Goal: Transaction & Acquisition: Purchase product/service

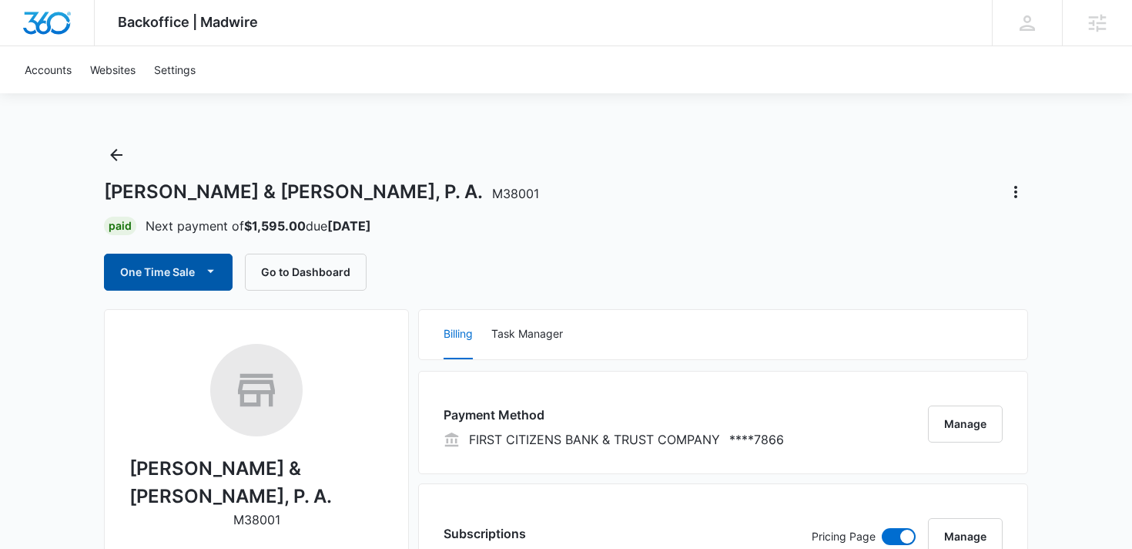
click at [179, 273] on button "One Time Sale" at bounding box center [168, 271] width 129 height 37
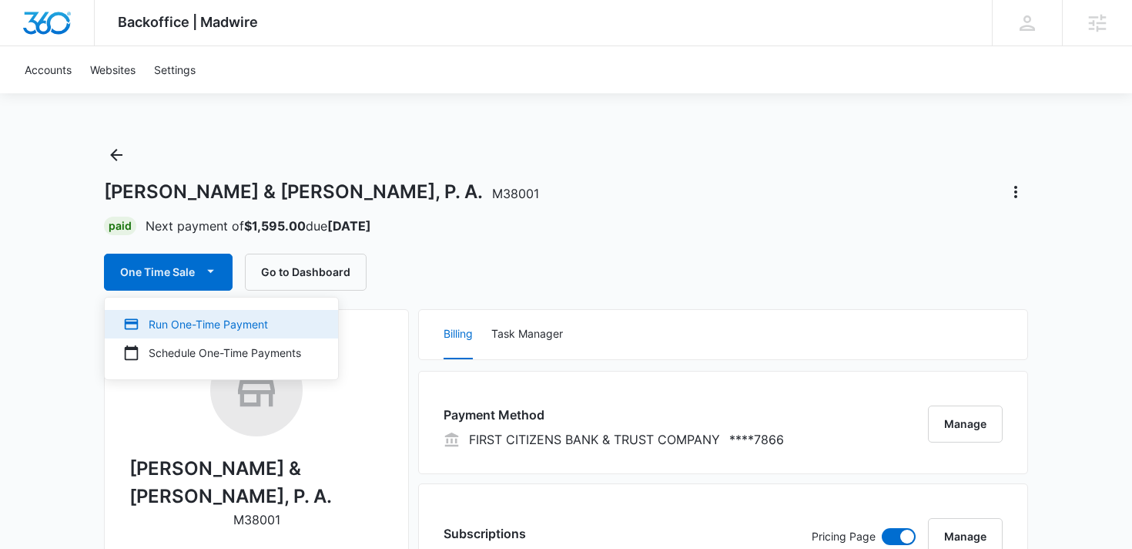
click at [166, 323] on div "Run One-Time Payment" at bounding box center [212, 324] width 178 height 16
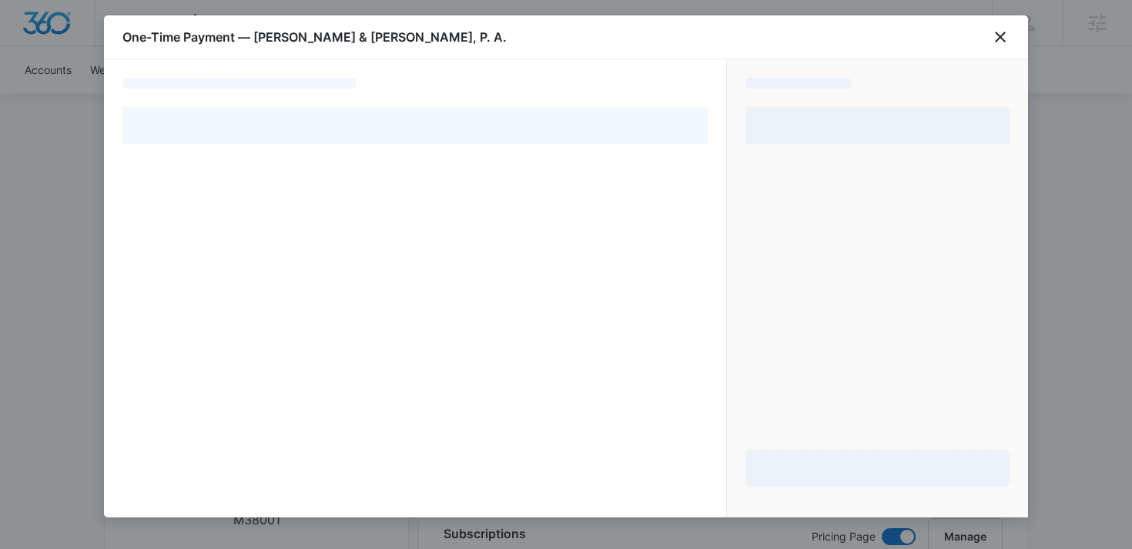
select select "pm_1Q19jlA4n8RTgNjU4wXnyOUY"
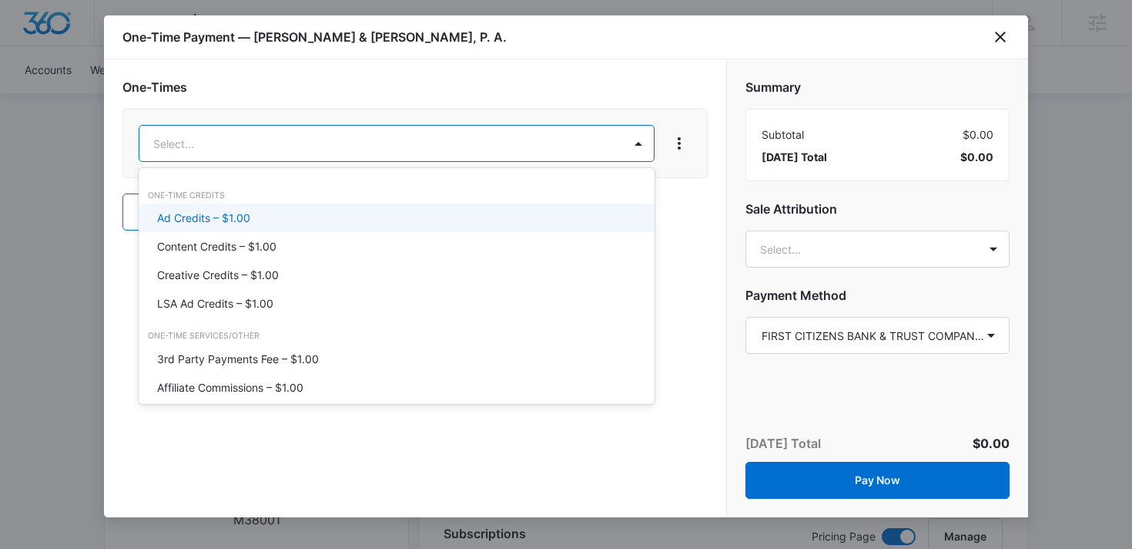
click at [243, 222] on p "Ad Credits – $1.00" at bounding box center [203, 218] width 93 height 16
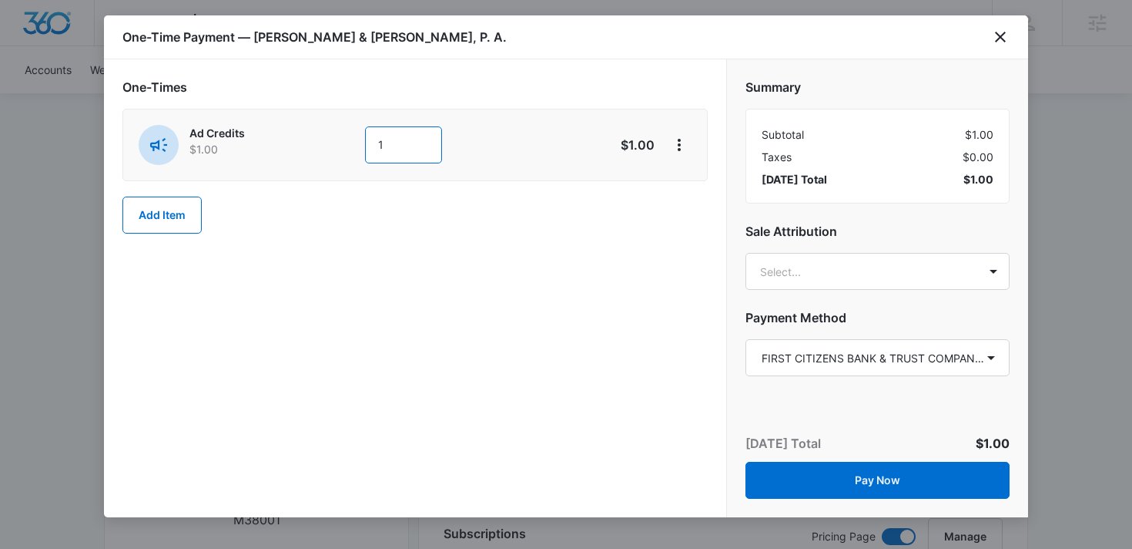
click at [400, 149] on input "1" at bounding box center [403, 144] width 77 height 37
type input "3000"
click at [508, 260] on div "One-Times Ad Credits $1.00 3000 $3,000.00 Add Item" at bounding box center [415, 288] width 622 height 458
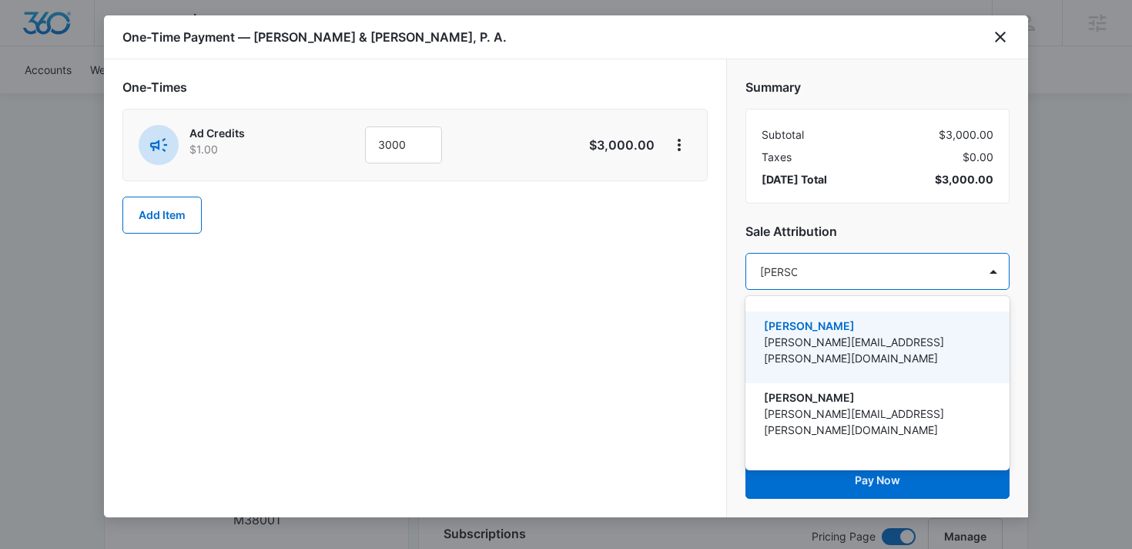
click at [841, 255] on div at bounding box center [566, 274] width 1132 height 549
type input "[PERSON_NAME]."
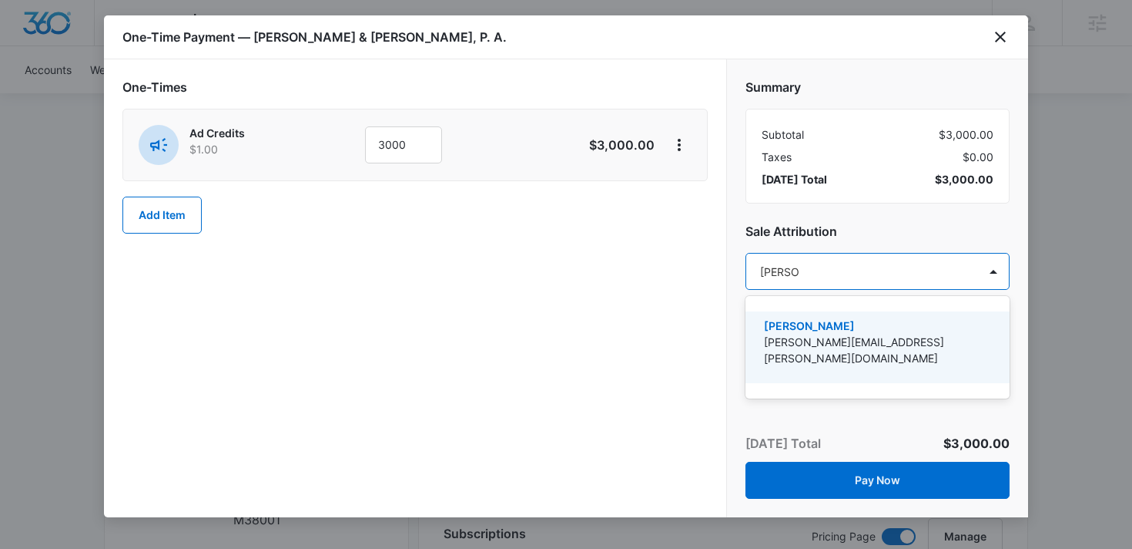
type input "[PERSON_NAME].[PERSON_NAME]"
click at [847, 330] on p "[PERSON_NAME]" at bounding box center [876, 325] width 224 height 16
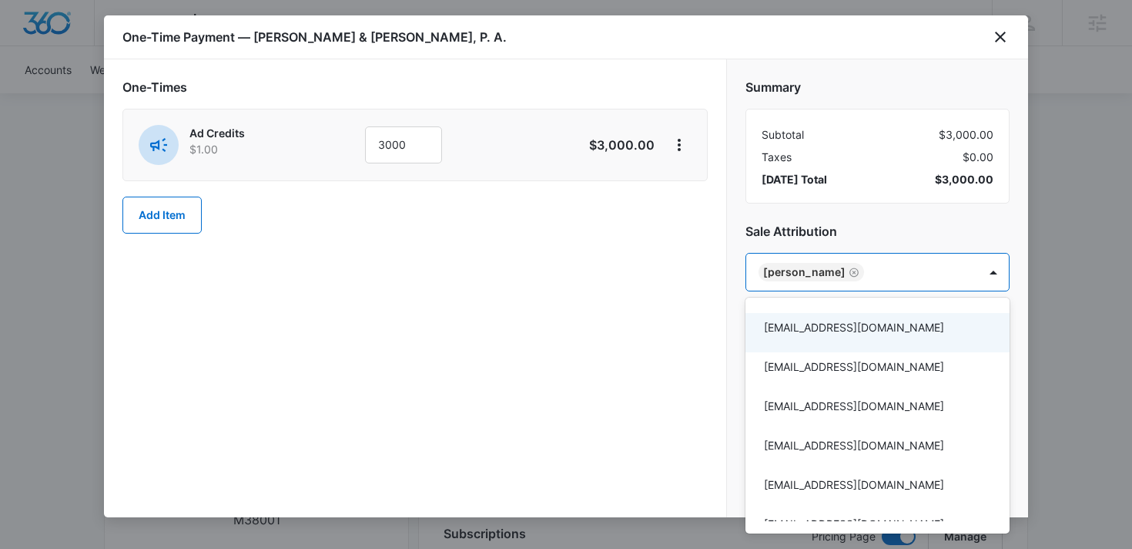
click at [885, 200] on div at bounding box center [566, 274] width 1132 height 549
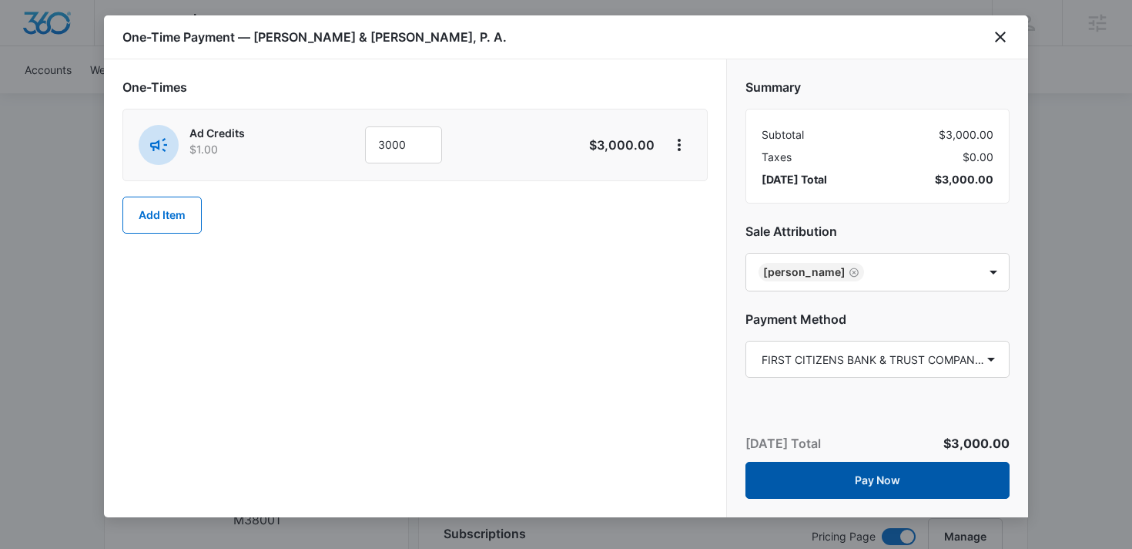
click at [837, 484] on button "Pay Now" at bounding box center [878, 479] width 264 height 37
